Goal: Information Seeking & Learning: Find specific page/section

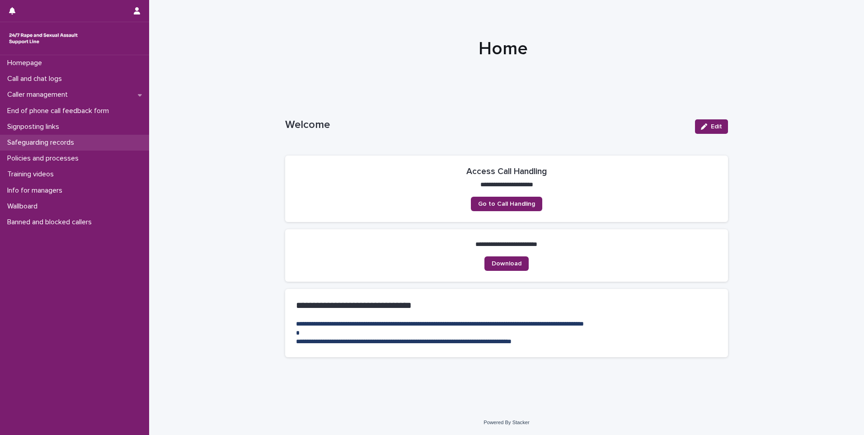
click at [62, 142] on p "Safeguarding records" at bounding box center [43, 142] width 78 height 9
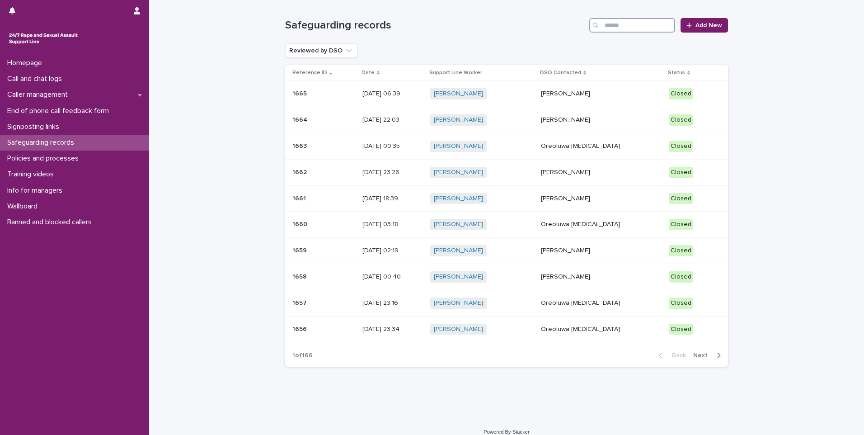
click at [638, 28] on input "Search" at bounding box center [632, 25] width 86 height 14
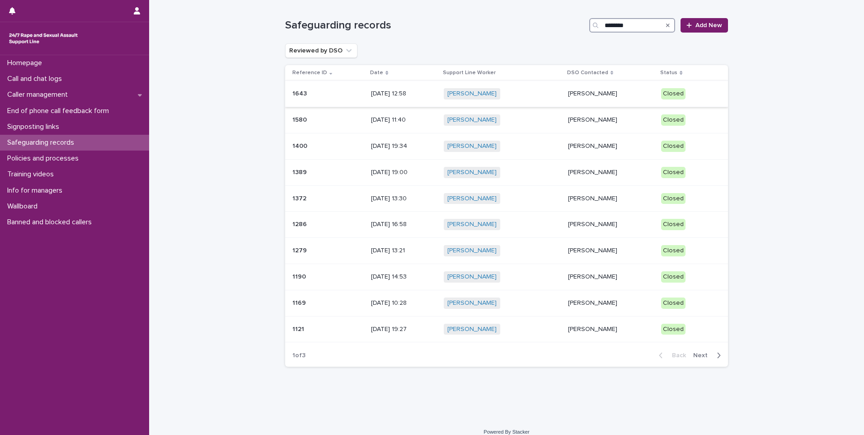
type input "********"
click at [597, 95] on p "[PERSON_NAME]" at bounding box center [611, 94] width 86 height 8
click at [474, 124] on span "[PERSON_NAME]" at bounding box center [472, 119] width 57 height 11
click at [502, 149] on div "[PERSON_NAME] + 0" at bounding box center [502, 146] width 117 height 11
